Goal: Task Accomplishment & Management: Use online tool/utility

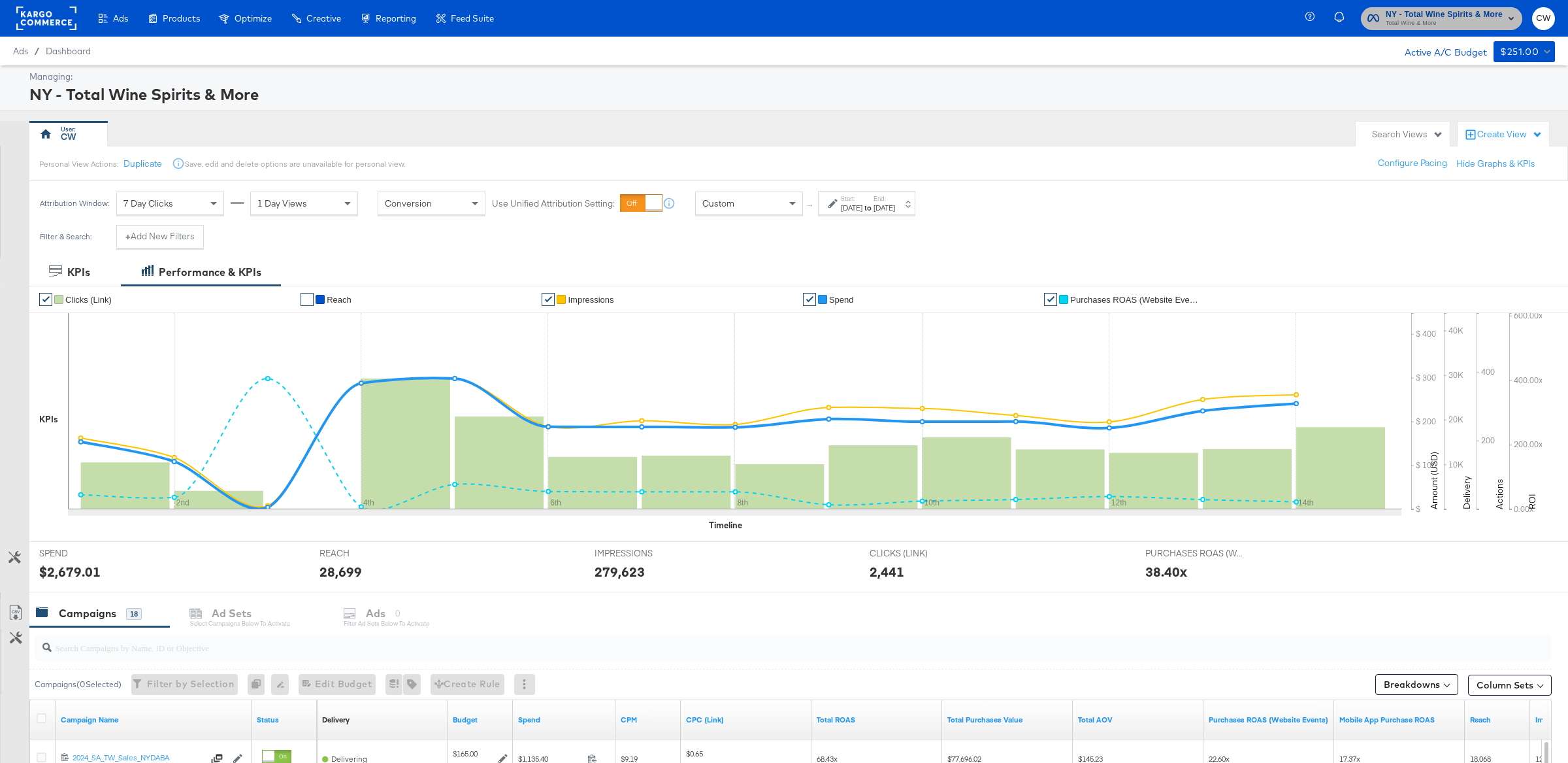
click at [1475, 12] on span "NY - Total Wine Spirits & More" at bounding box center [1444, 15] width 117 height 14
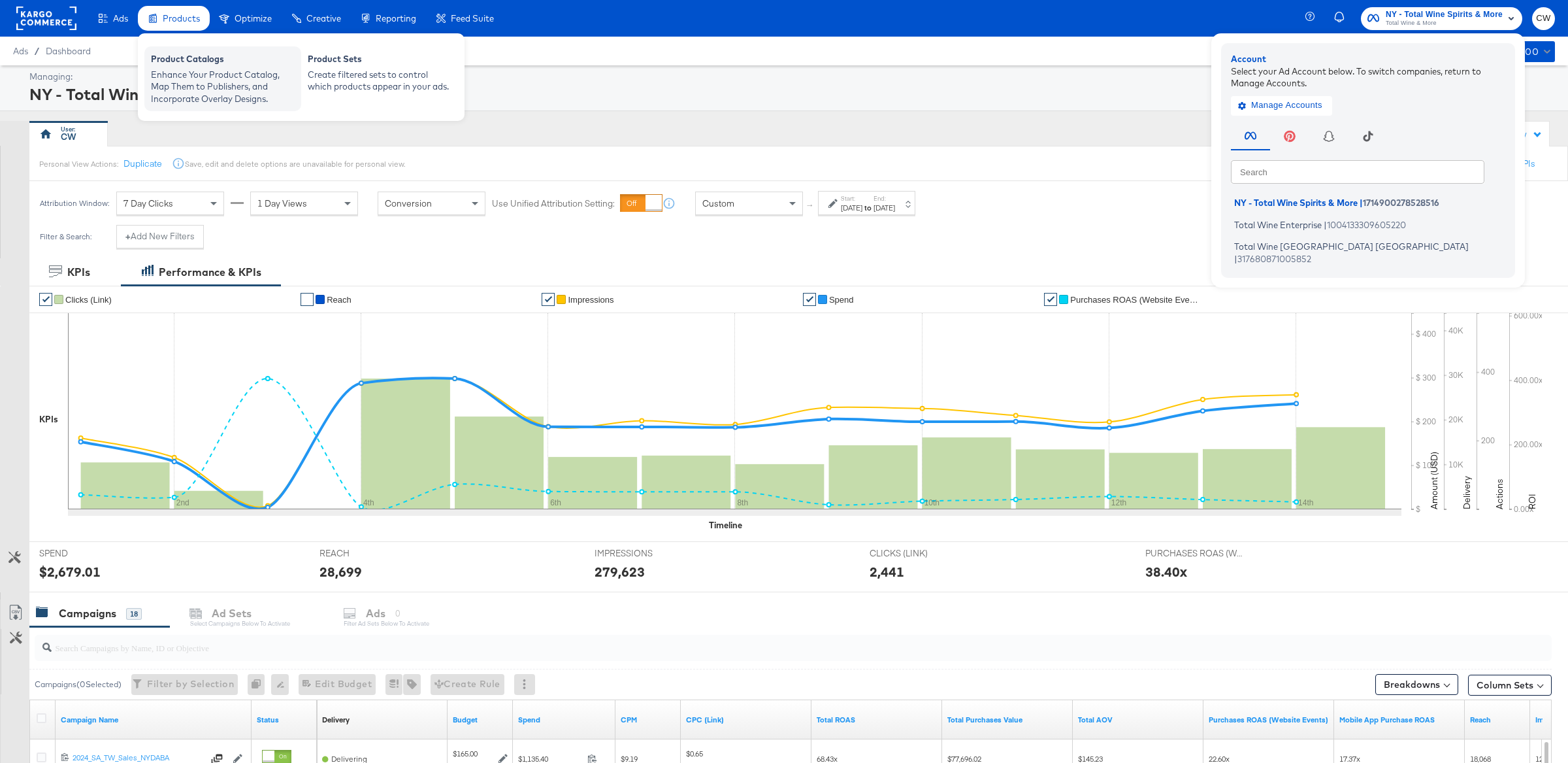
click at [169, 87] on div "Enhance Your Product Catalog, Map Them to Publishers, and Incorporate Overlay D…" at bounding box center [222, 87] width 144 height 37
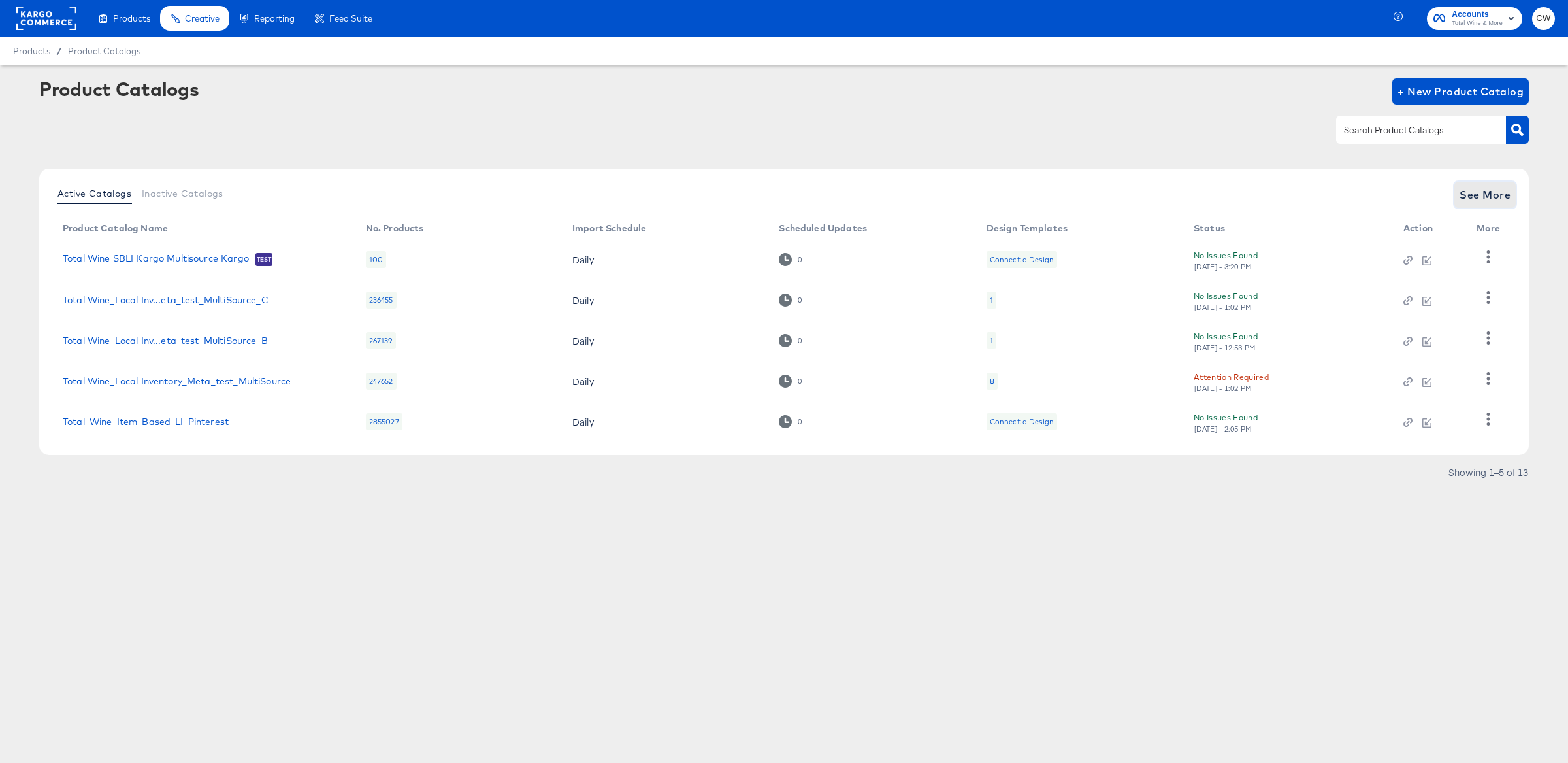
click at [1504, 202] on span "See More" at bounding box center [1485, 195] width 51 height 18
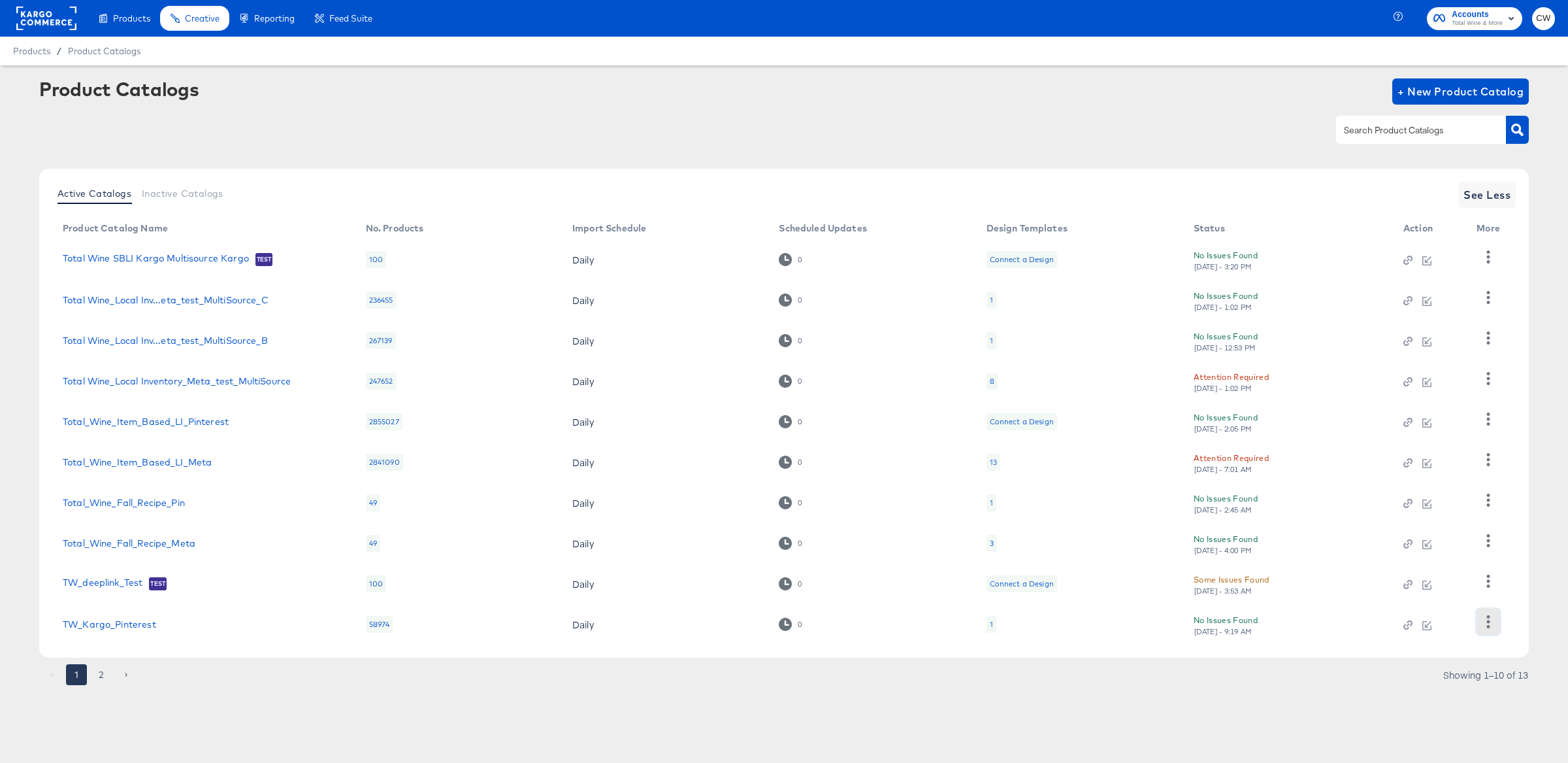
click at [1486, 622] on icon "button" at bounding box center [1488, 621] width 12 height 12
click at [94, 620] on link "TW_Kargo_Pinterest" at bounding box center [110, 624] width 94 height 10
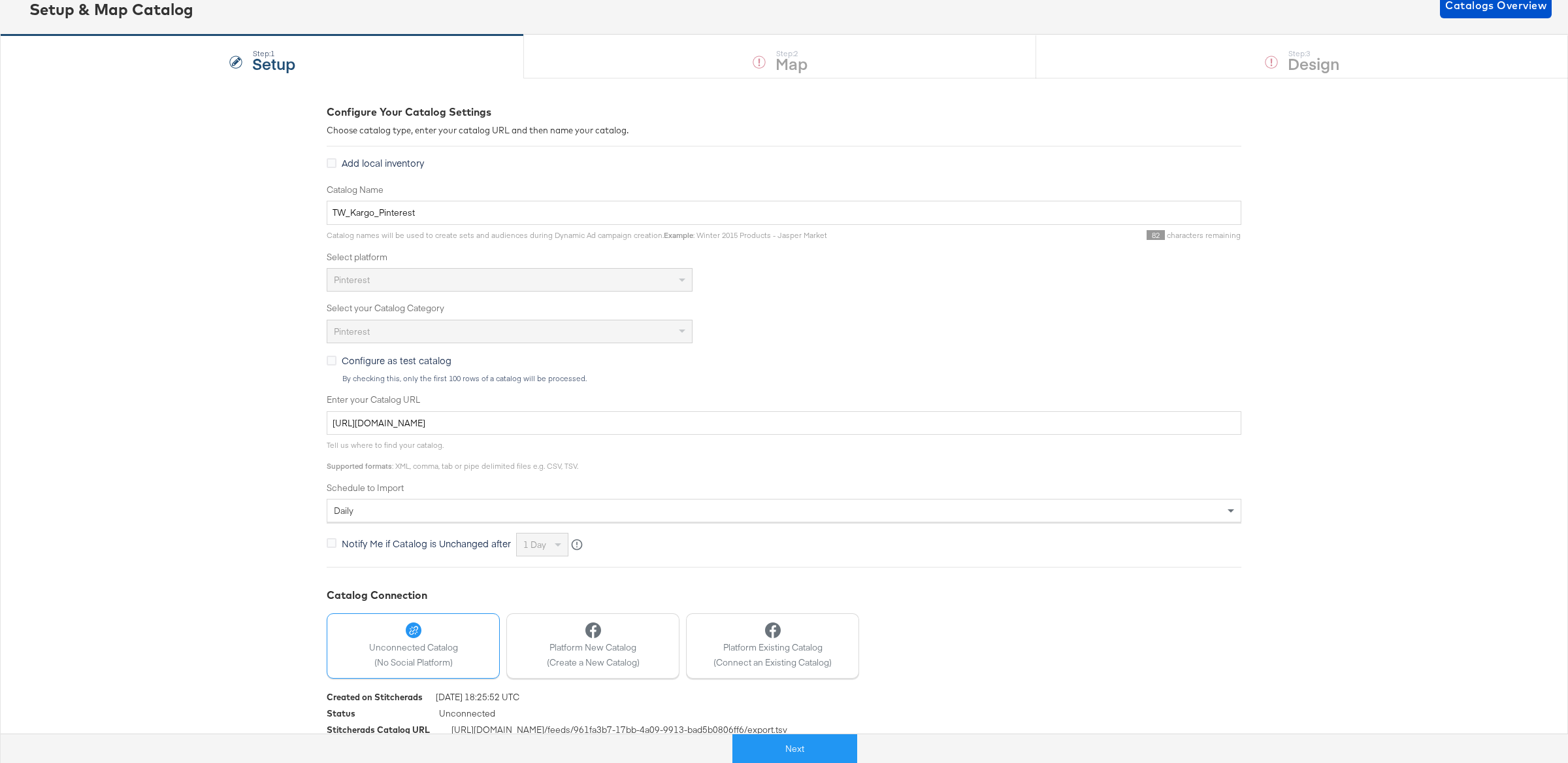
scroll to position [116, 0]
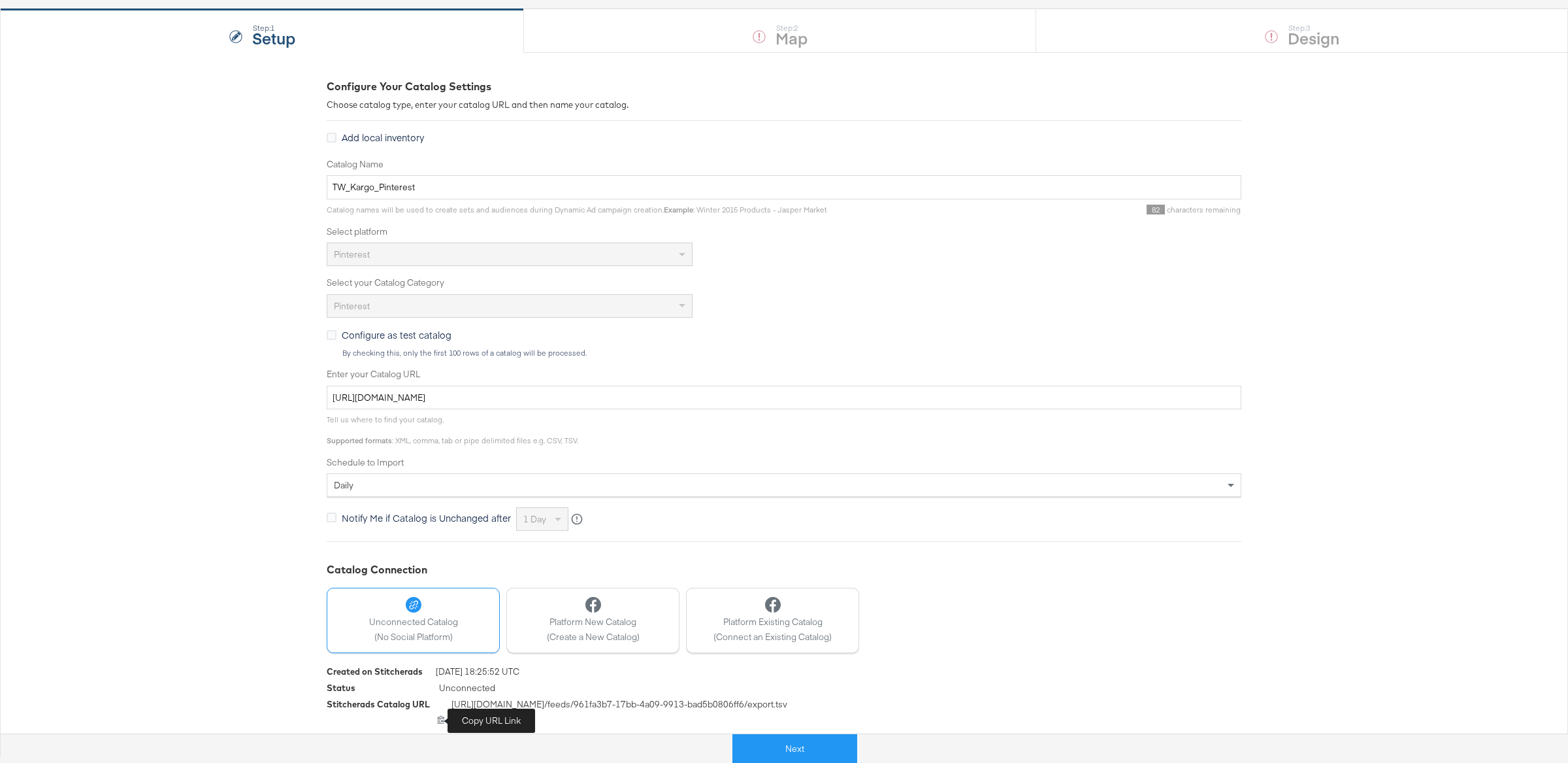
click at [440, 721] on icon at bounding box center [442, 719] width 9 height 9
